Goal: Information Seeking & Learning: Learn about a topic

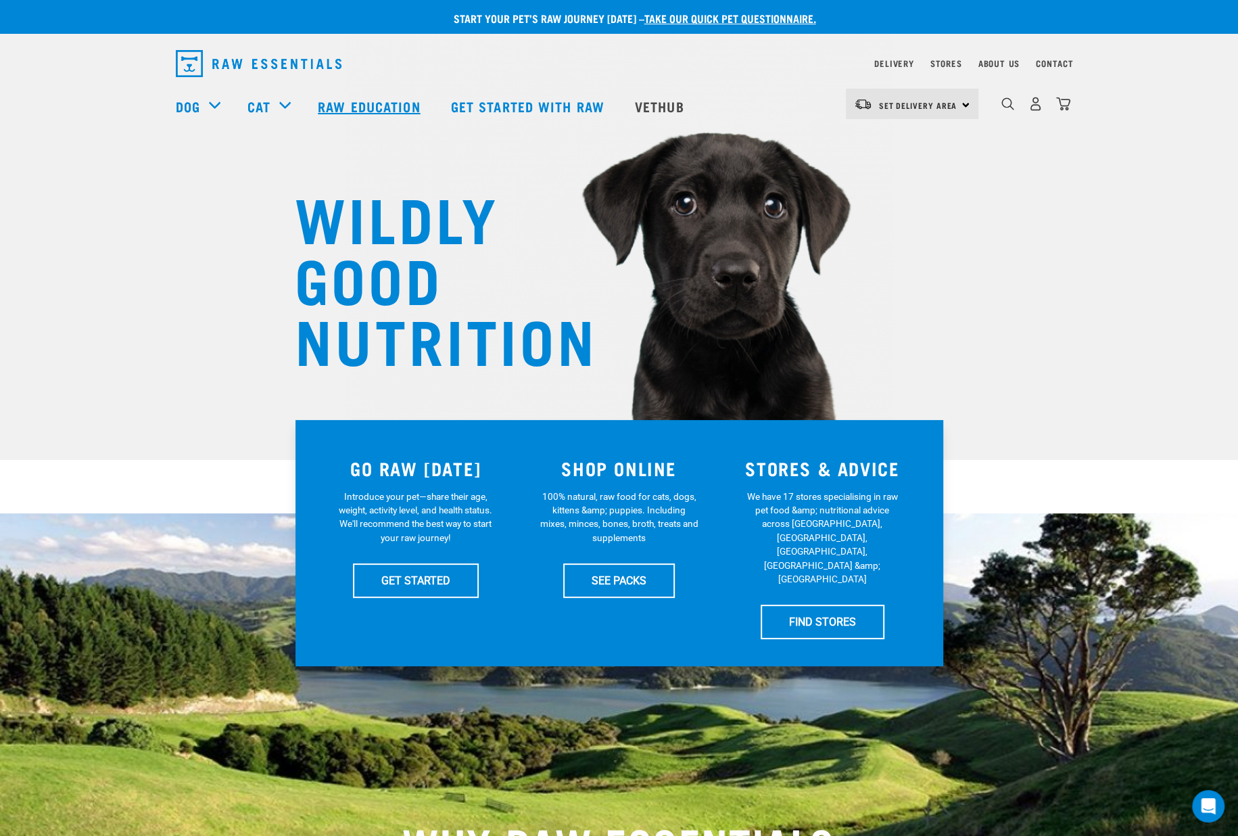
click at [375, 106] on link "Raw Education" at bounding box center [370, 106] width 133 height 54
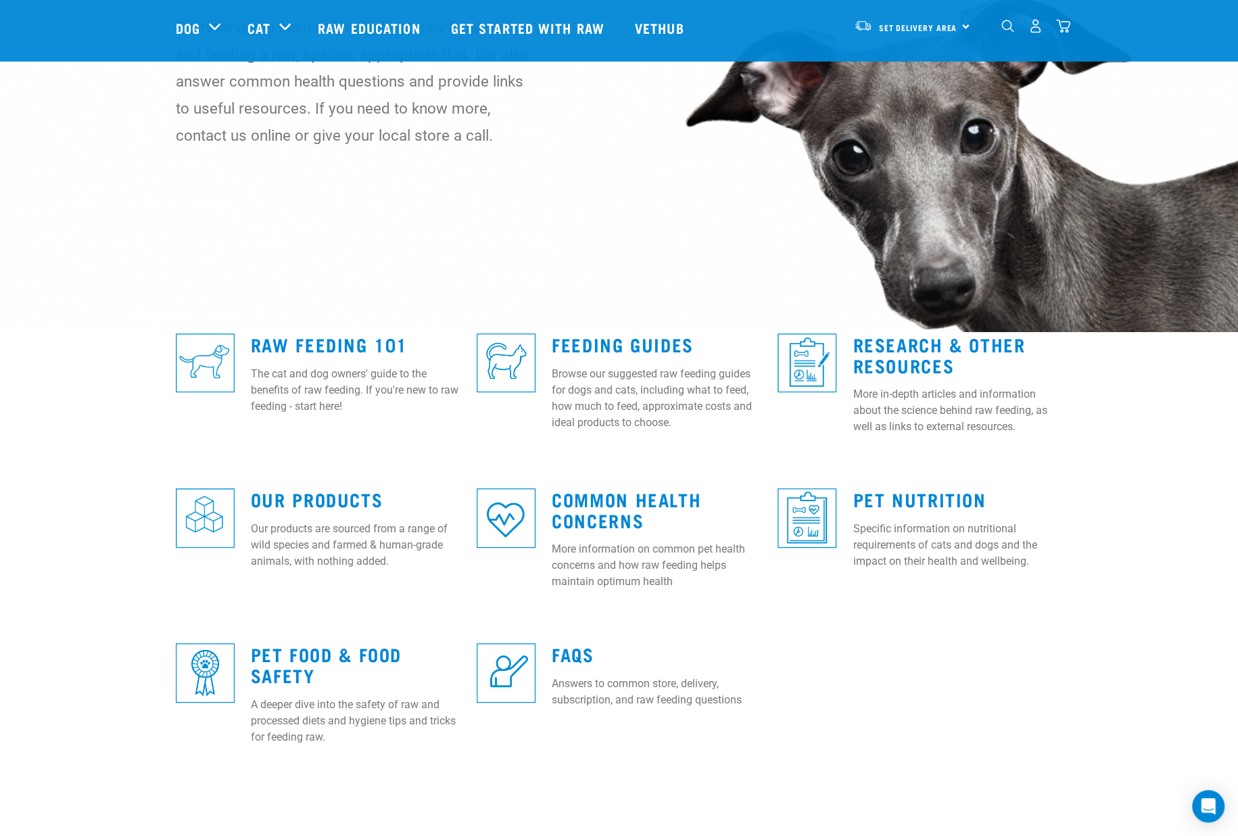
scroll to position [85, 0]
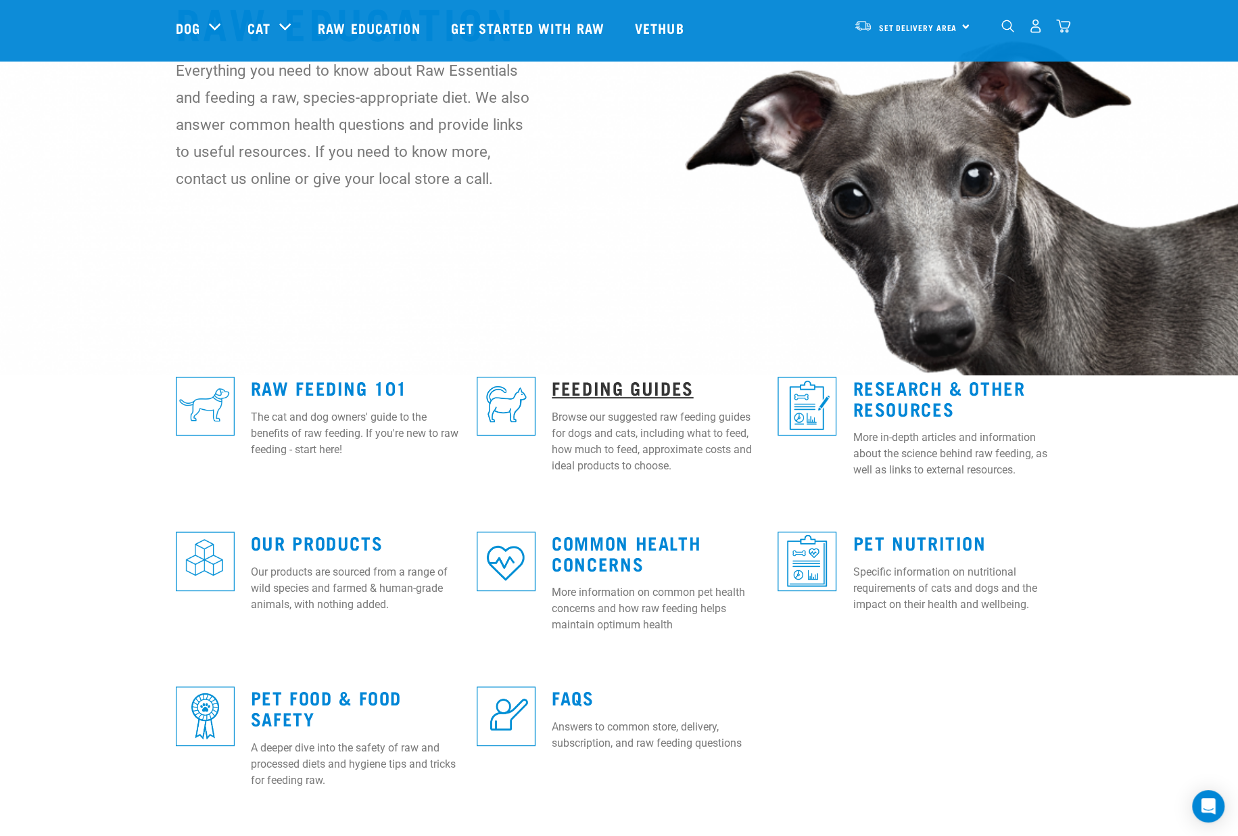
click at [623, 387] on link "Feeding Guides" at bounding box center [622, 387] width 141 height 10
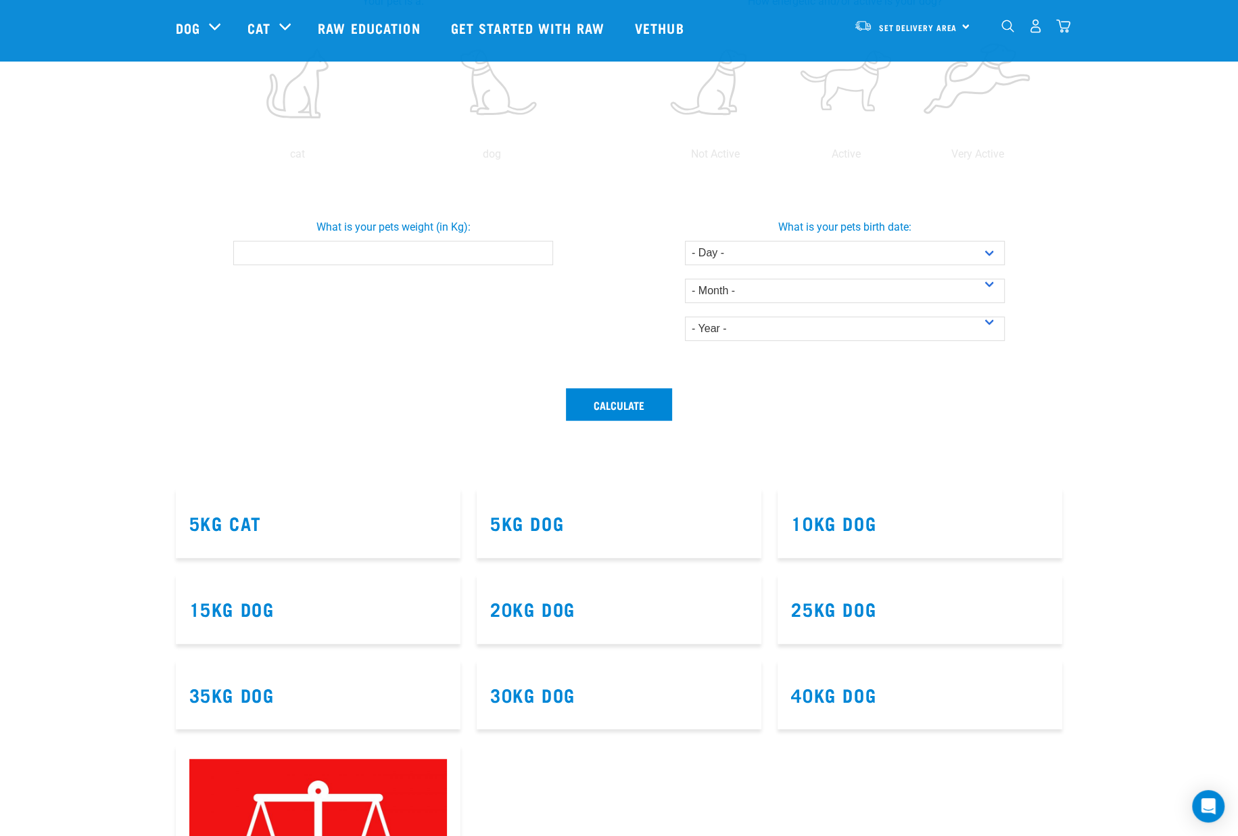
scroll to position [338, 0]
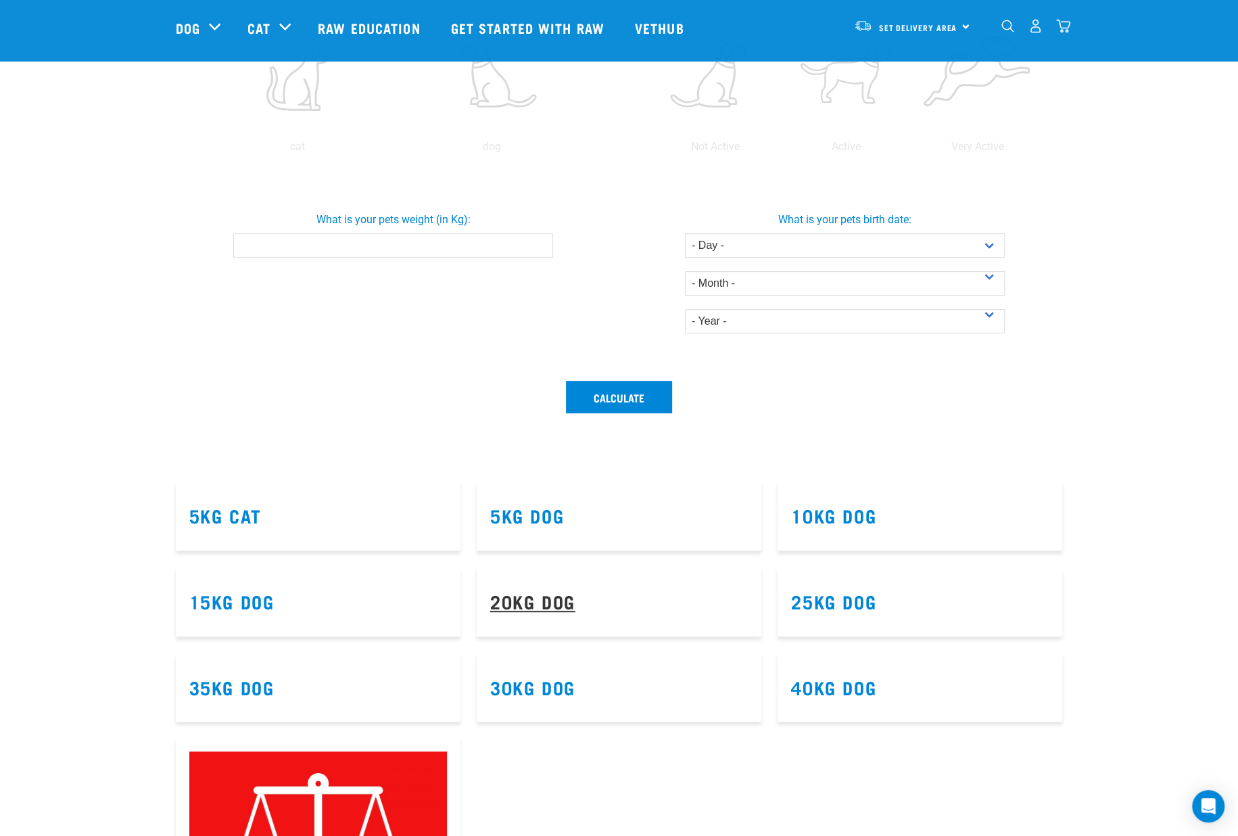
click at [523, 596] on link "20kg Dog" at bounding box center [532, 601] width 85 height 10
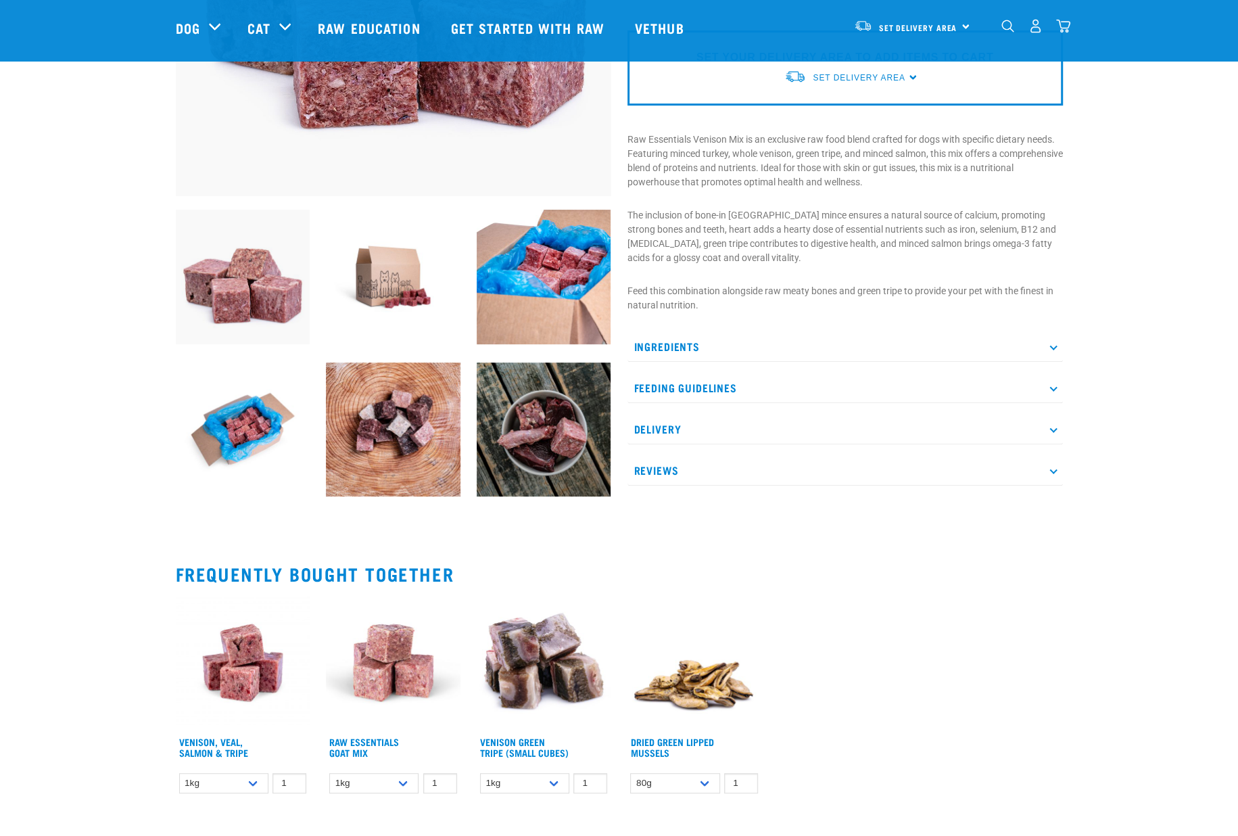
click at [688, 344] on p "Ingredients" at bounding box center [846, 346] width 436 height 30
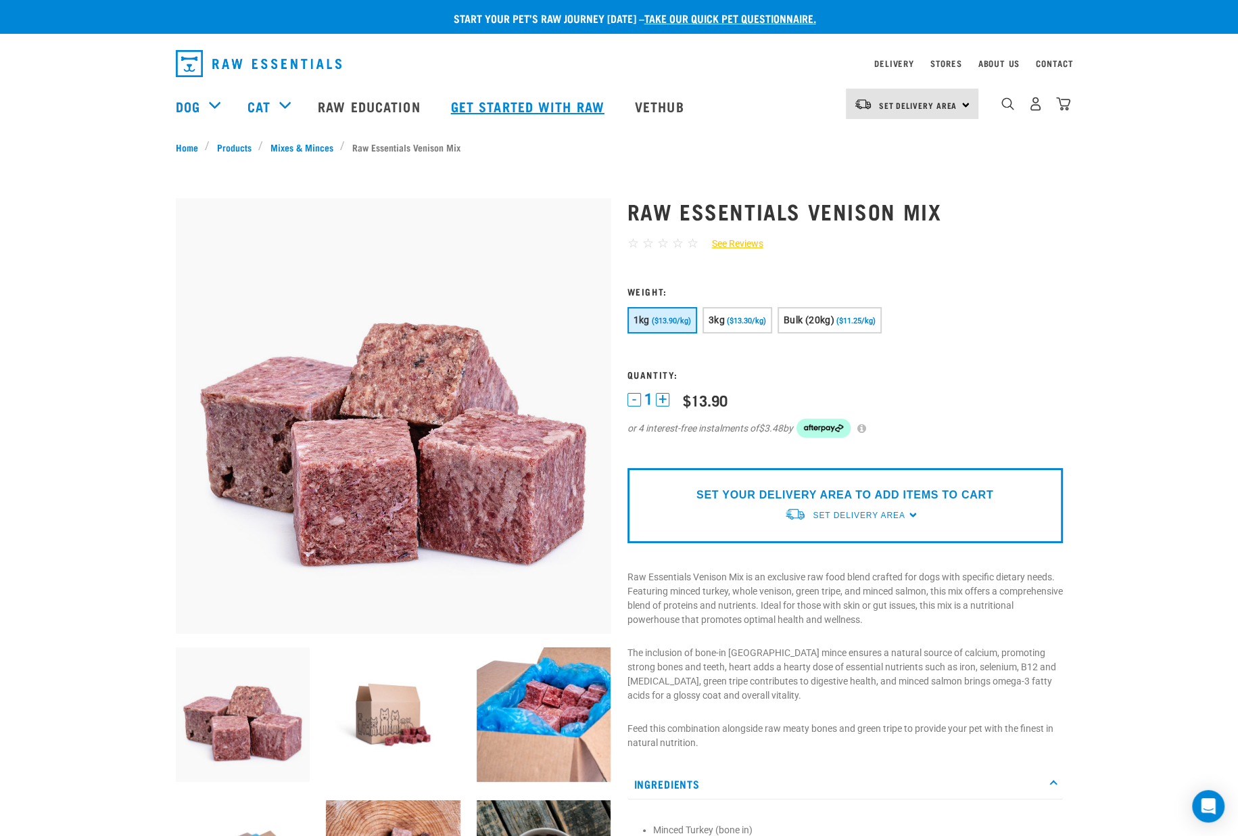
click at [555, 99] on link "Get started with Raw" at bounding box center [530, 106] width 184 height 54
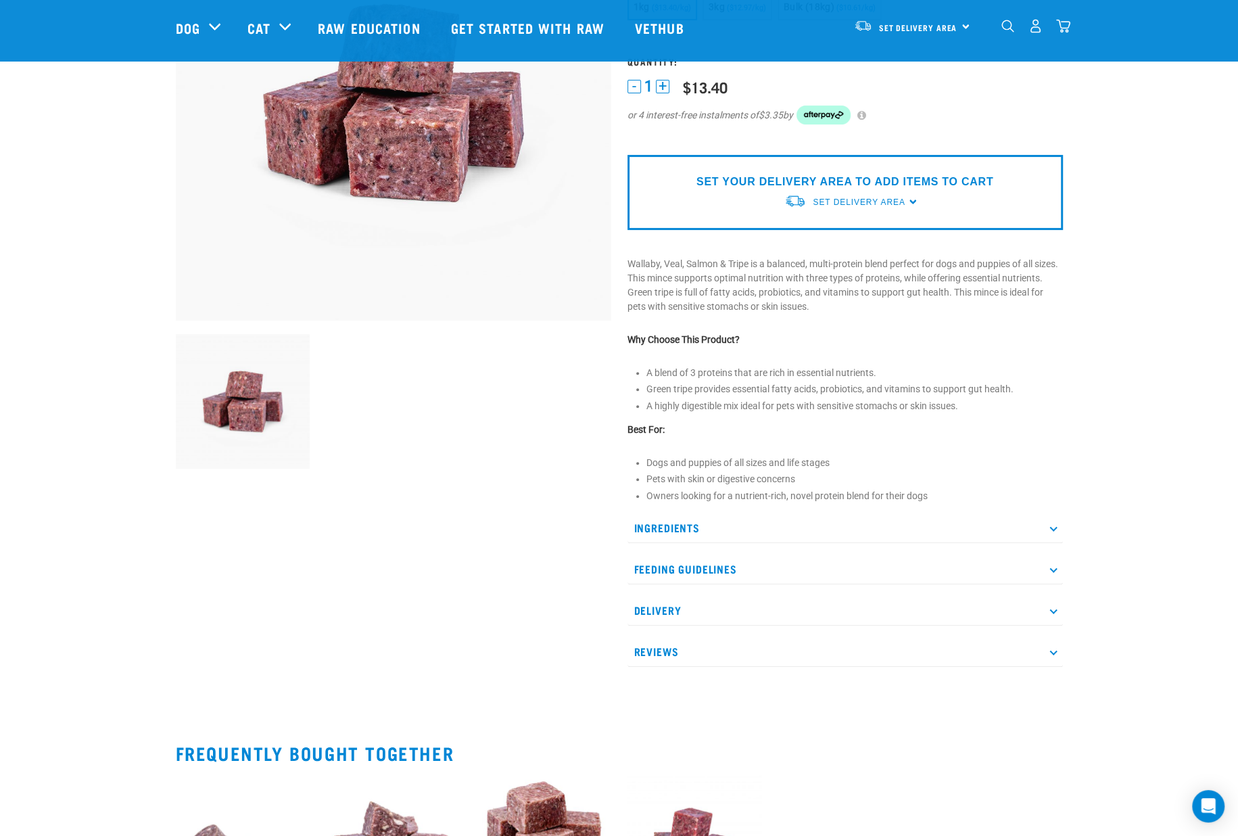
scroll to position [254, 0]
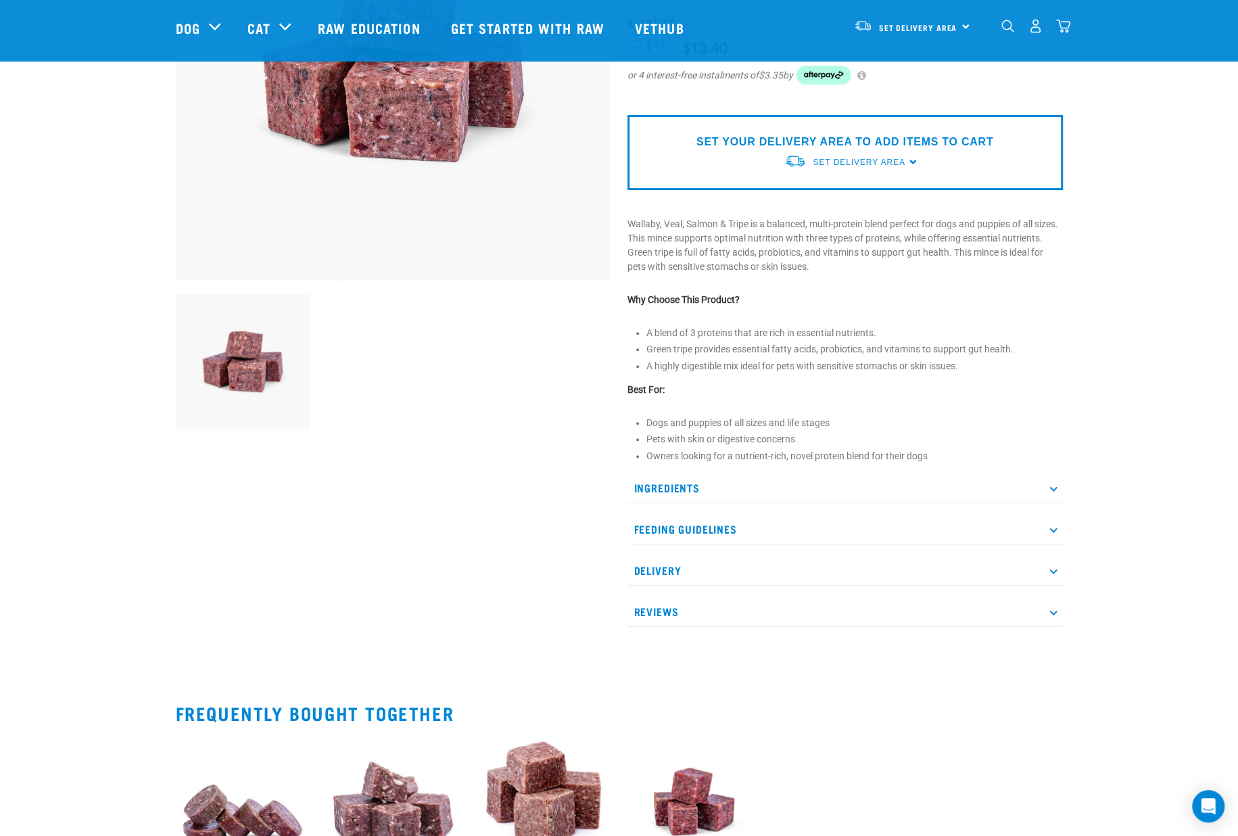
click at [693, 478] on p "Ingredients" at bounding box center [846, 488] width 436 height 30
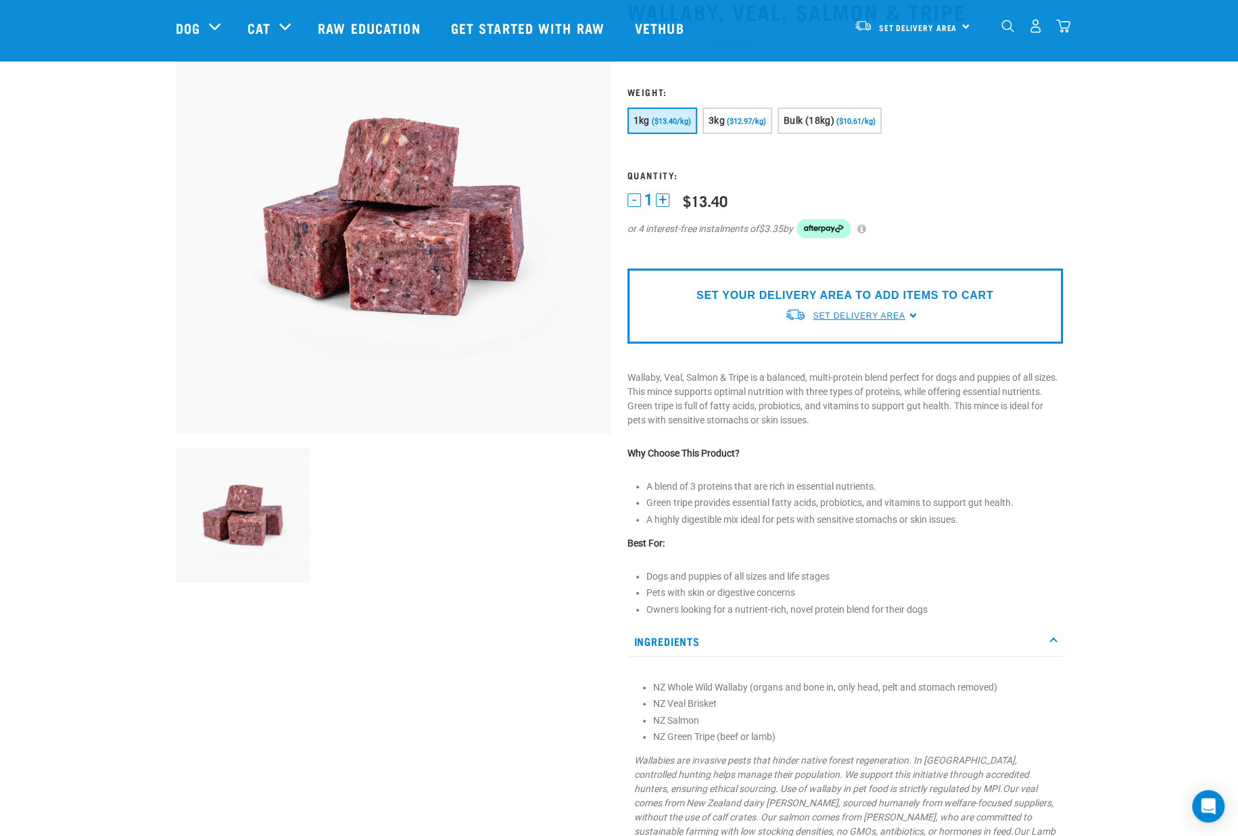
scroll to position [0, 0]
